Goal: Information Seeking & Learning: Learn about a topic

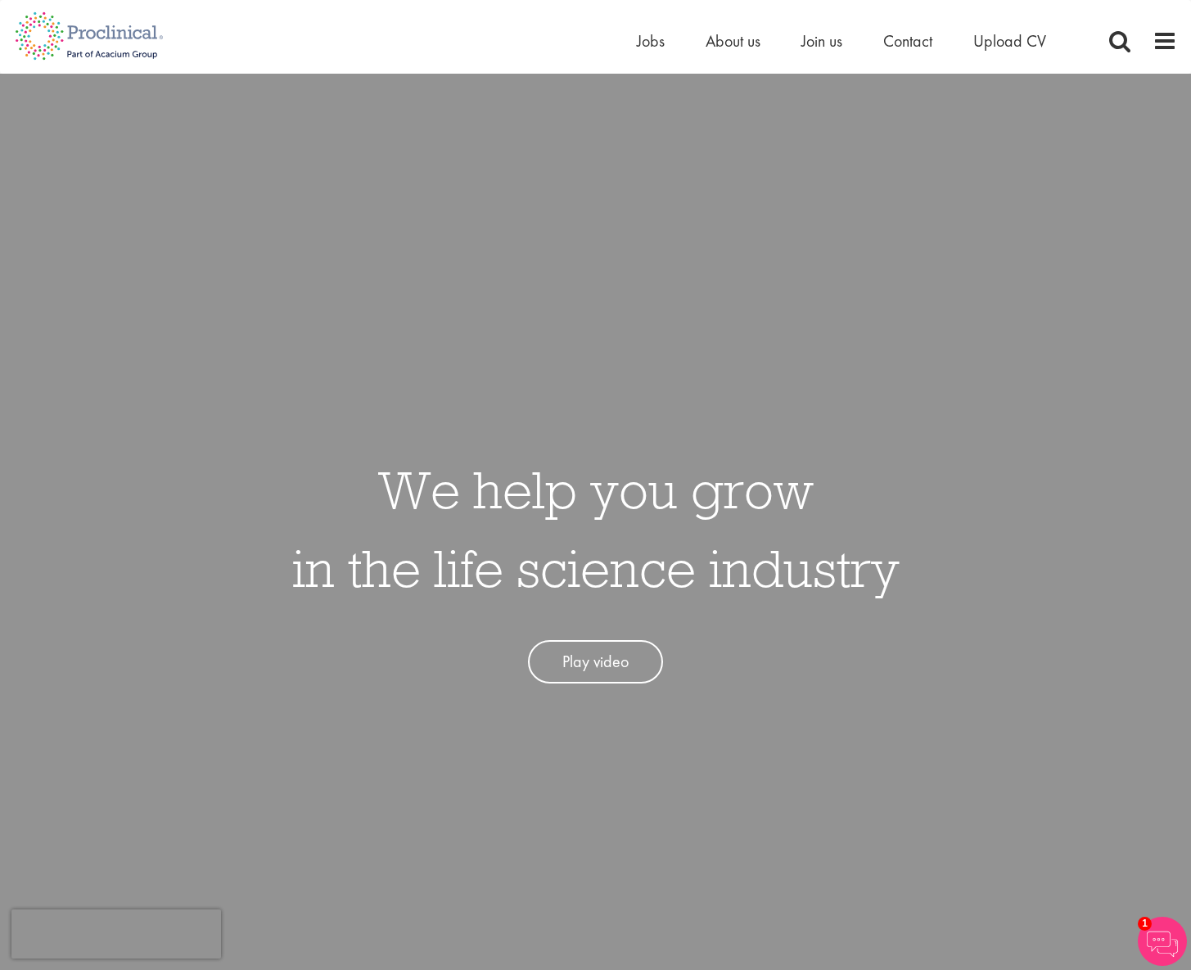
click at [394, 454] on h1 "We help you grow in the life science industry" at bounding box center [596, 528] width 608 height 157
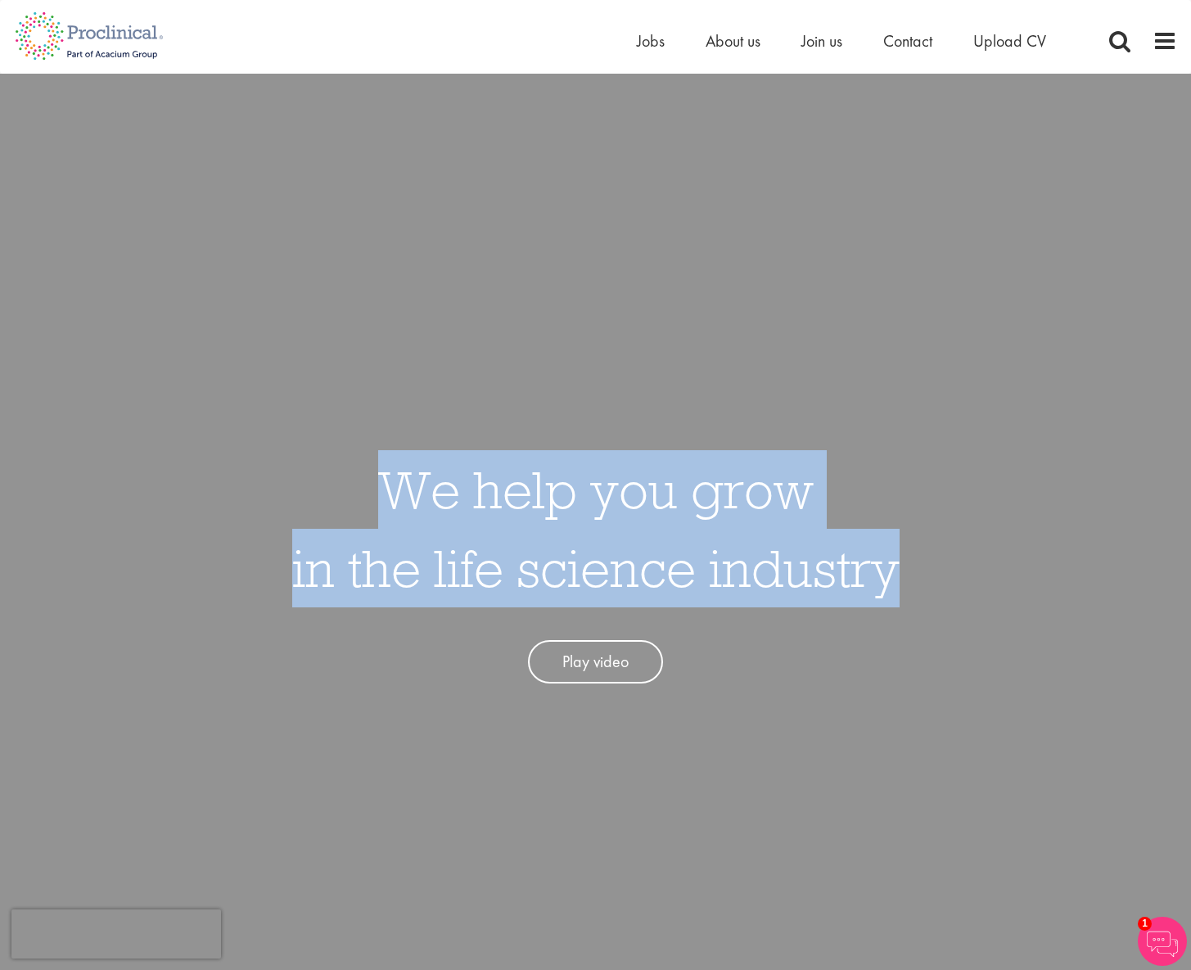
click at [503, 418] on div "We help you grow in the life science industry Play video" at bounding box center [596, 559] width 1216 height 970
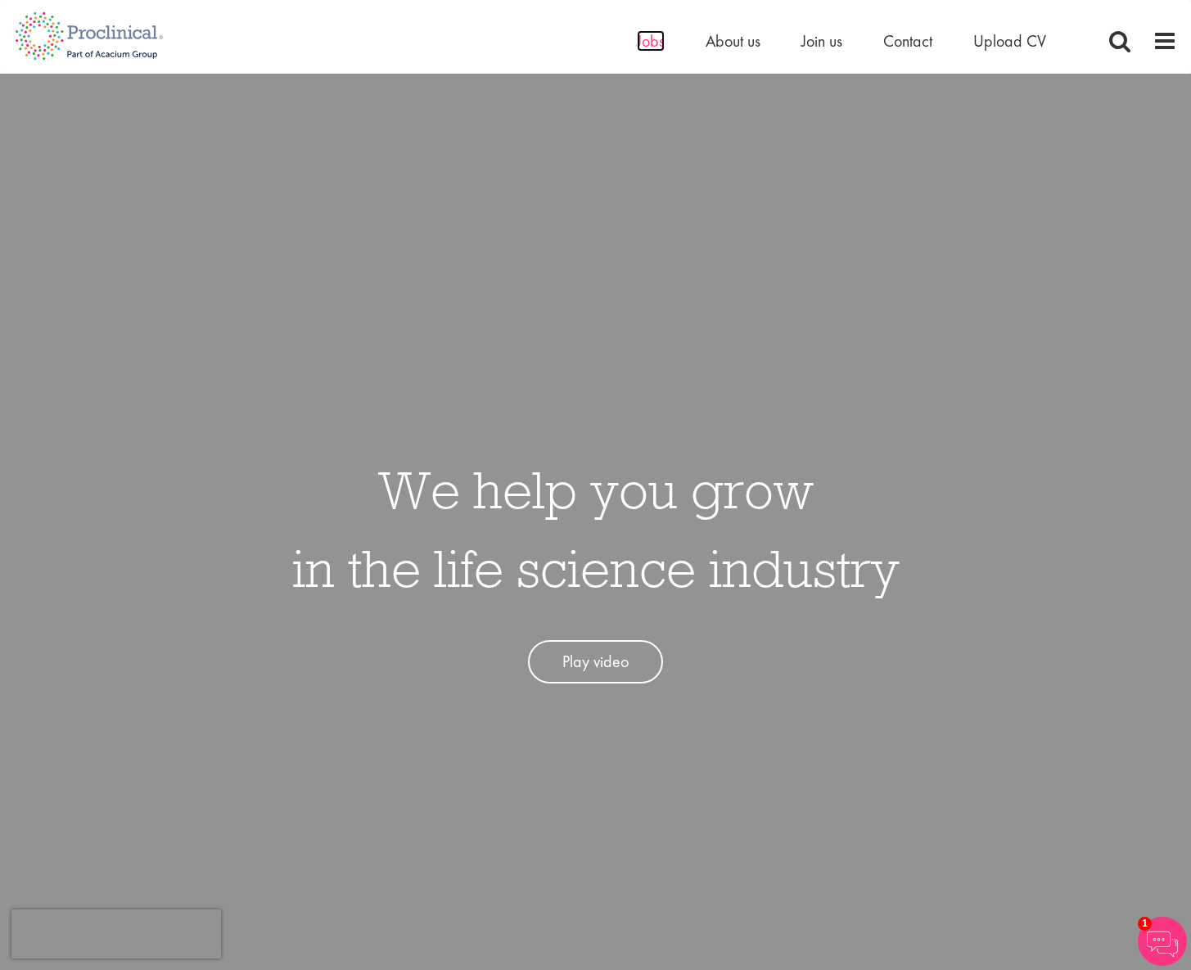
click at [646, 46] on span "Jobs" at bounding box center [651, 40] width 28 height 21
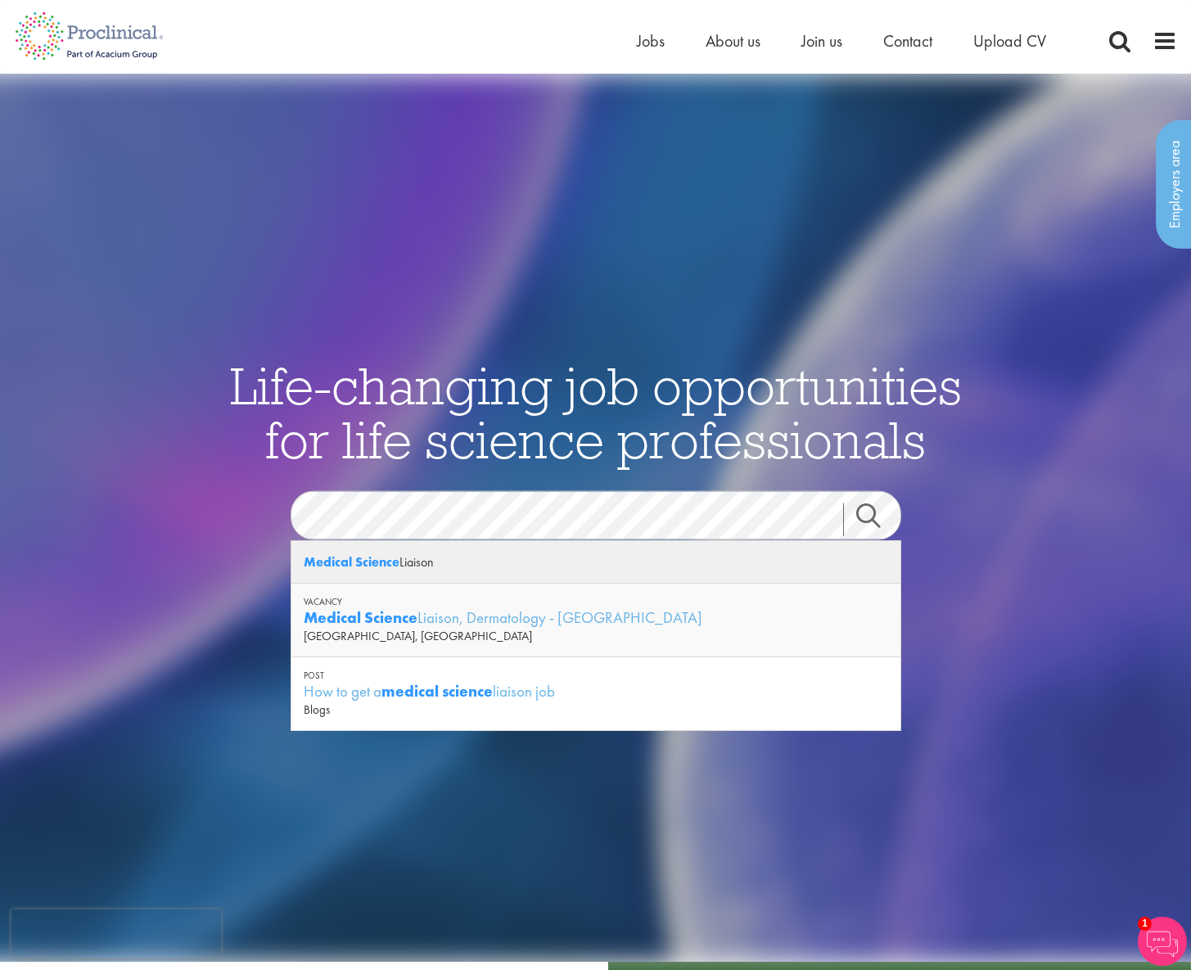
click at [482, 556] on div "Medical Science Liaison" at bounding box center [596, 562] width 609 height 43
